Goal: Go to known website: Go to known website

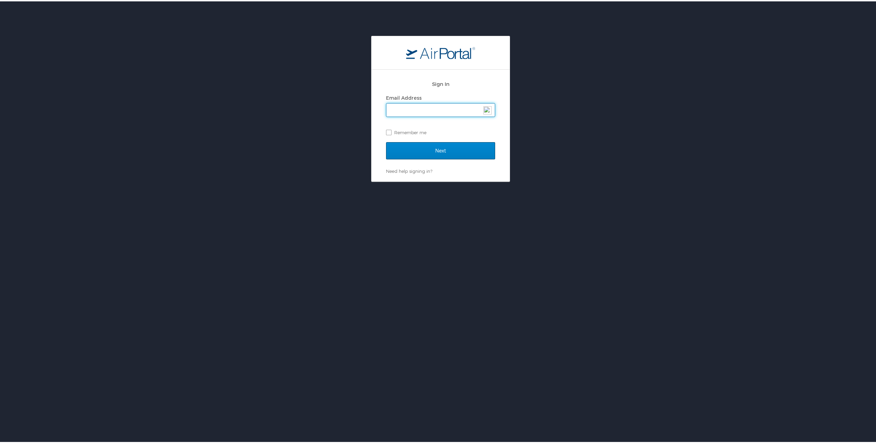
type input "[EMAIL_ADDRESS][DOMAIN_NAME]"
click at [386, 132] on label "Remember me" at bounding box center [440, 131] width 109 height 10
click at [386, 132] on input "Remember me" at bounding box center [388, 130] width 4 height 4
checkbox input "true"
click at [428, 147] on input "Next" at bounding box center [440, 149] width 109 height 17
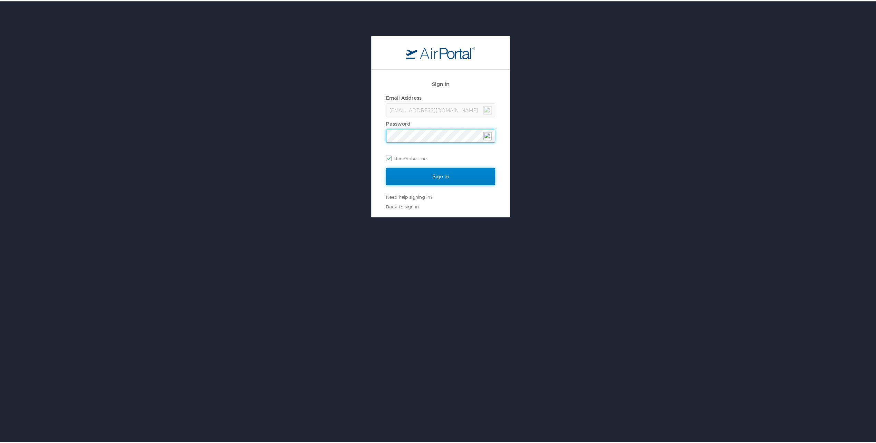
click at [434, 179] on input "Sign In" at bounding box center [440, 175] width 109 height 17
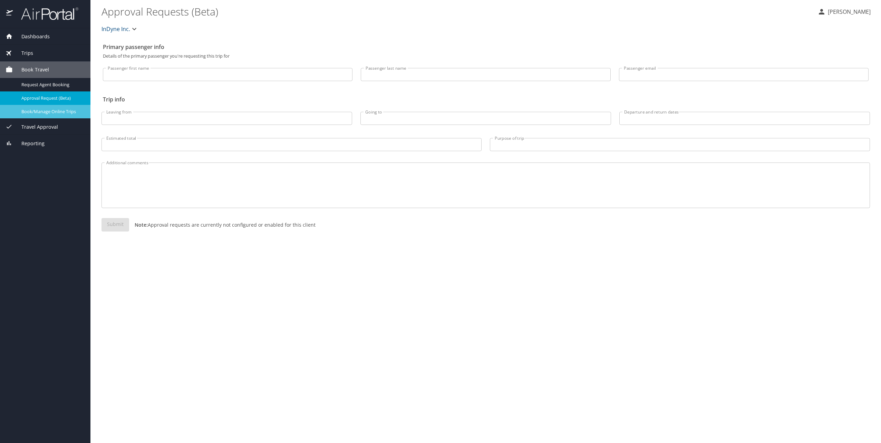
click at [55, 112] on span "Book/Manage Online Trips" at bounding box center [51, 111] width 61 height 7
